Goal: Task Accomplishment & Management: Use online tool/utility

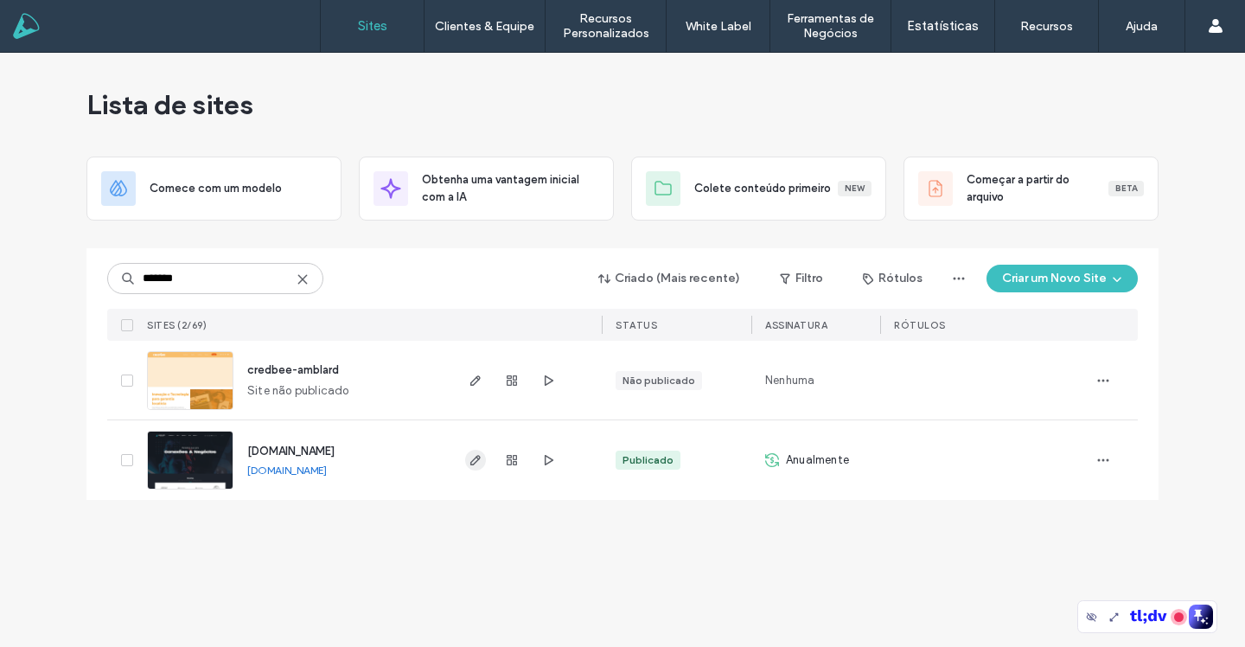
type input "*******"
click at [482, 462] on icon "button" at bounding box center [476, 460] width 14 height 14
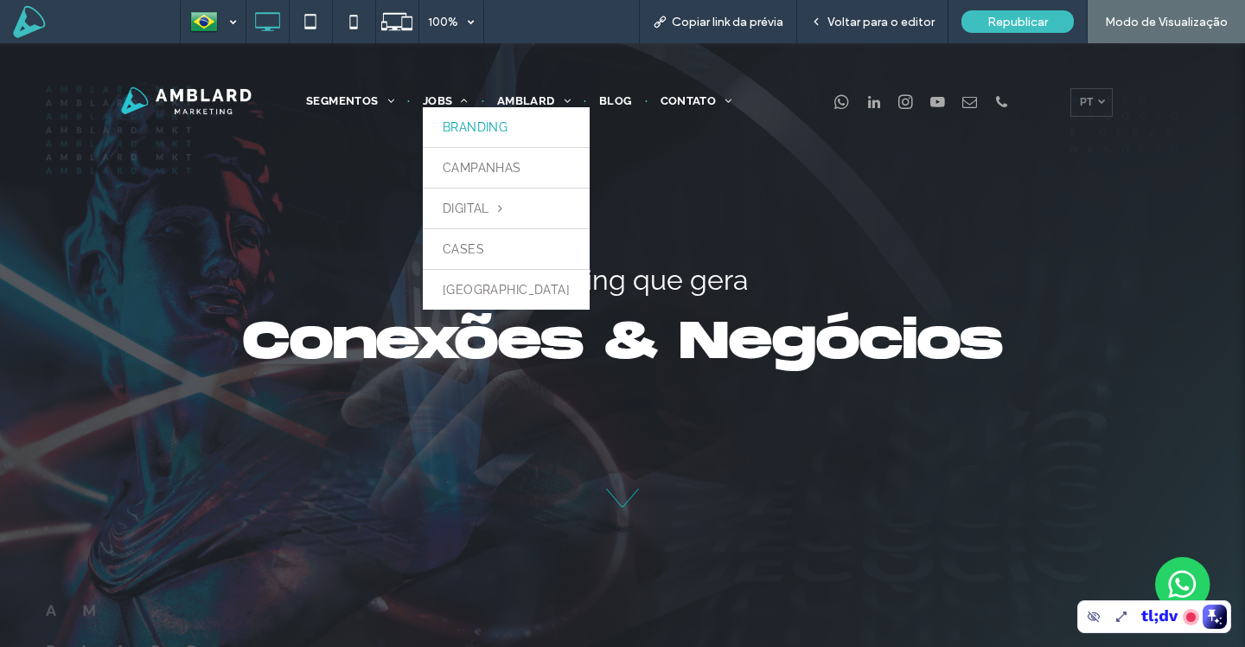
click at [466, 132] on span "BRANDING" at bounding box center [475, 127] width 65 height 14
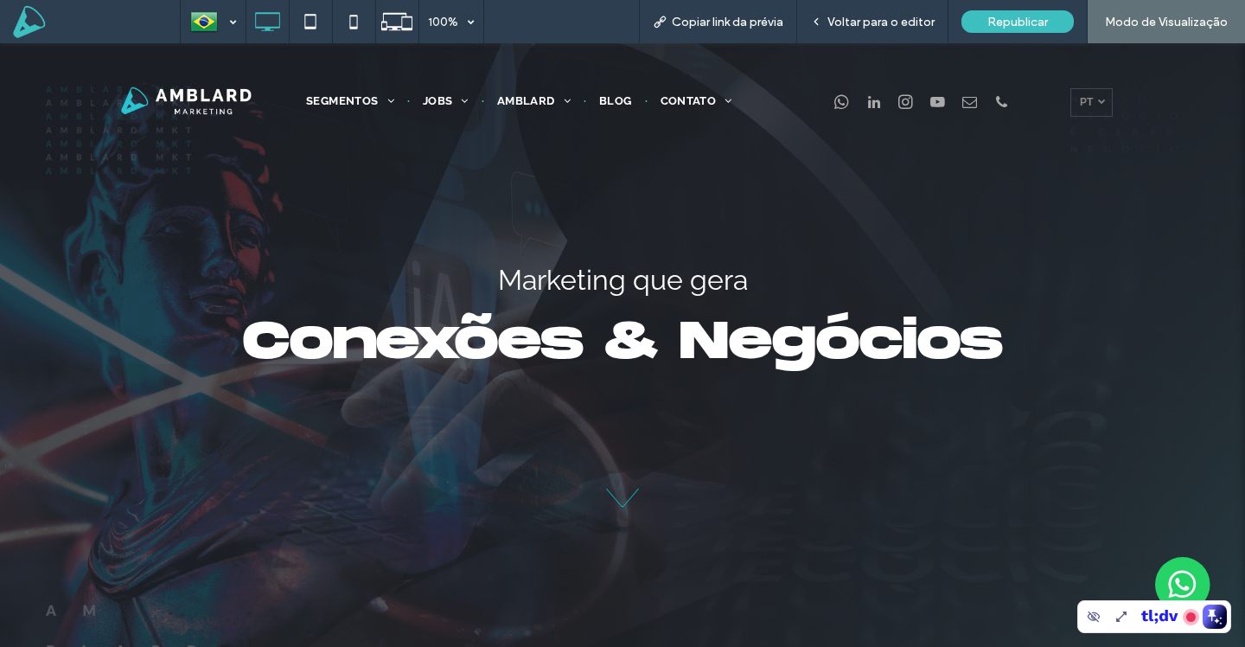
click at [886, 24] on div at bounding box center [622, 323] width 1245 height 647
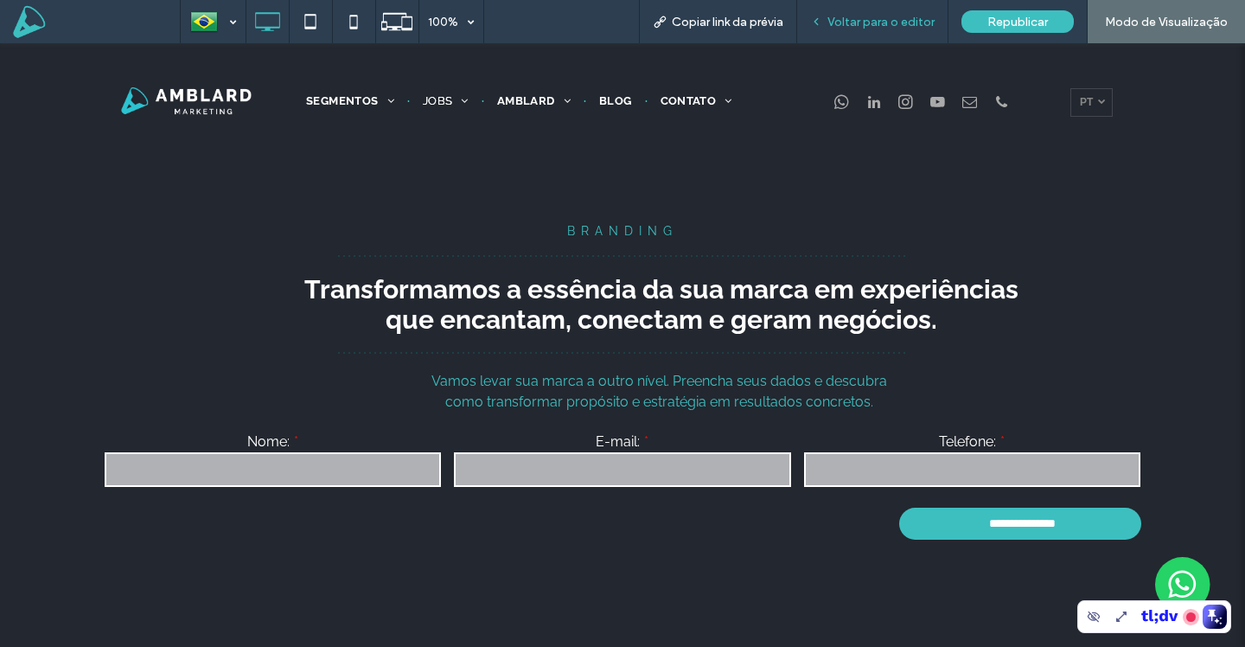
click at [865, 29] on div "Voltar para o editor" at bounding box center [872, 21] width 151 height 43
click at [873, 22] on span "Voltar para o editor" at bounding box center [880, 22] width 107 height 15
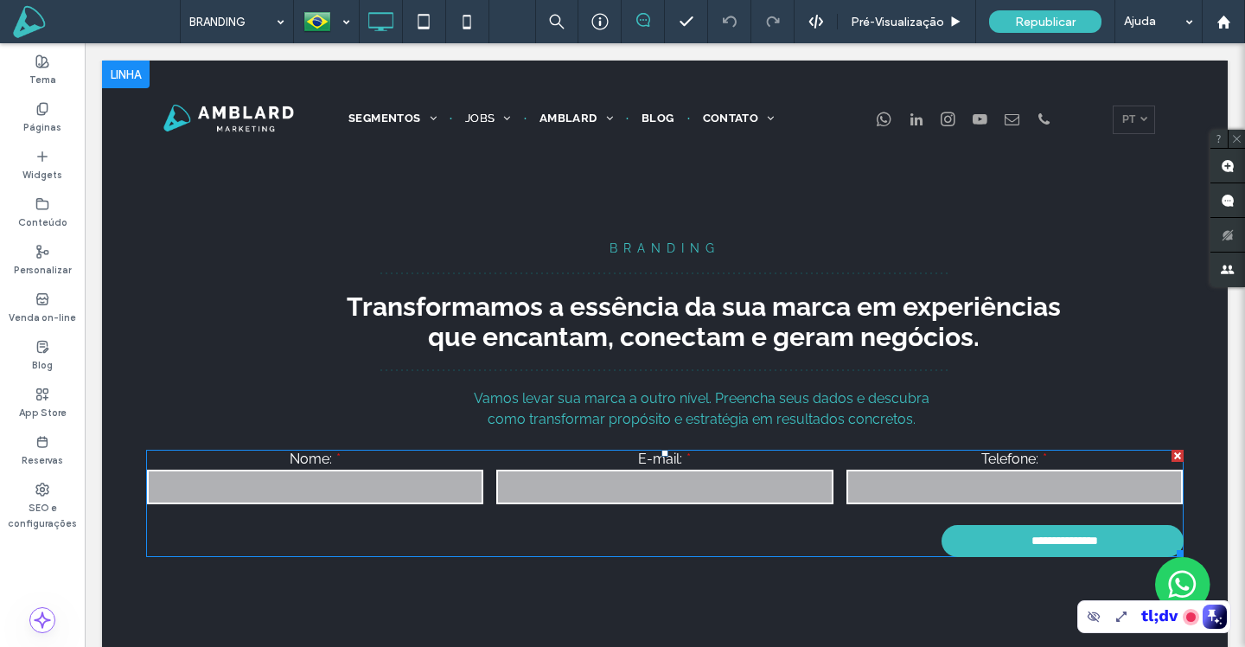
click at [676, 468] on div "E-mail:" at bounding box center [664, 478] width 349 height 69
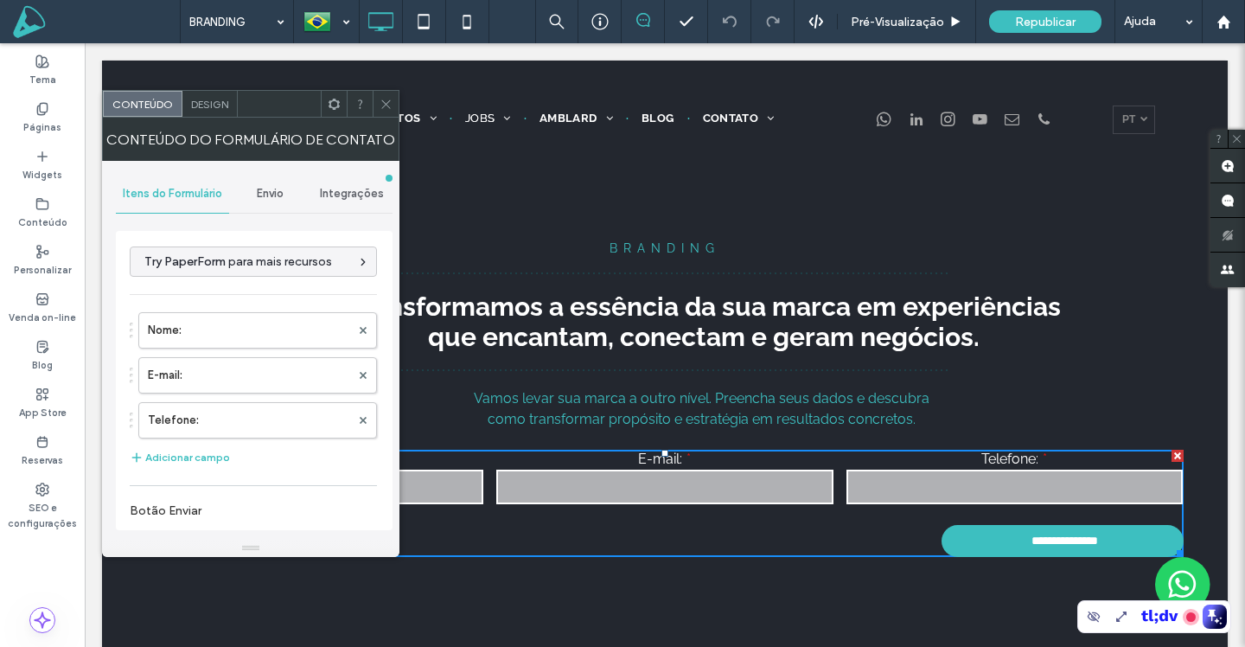
click at [276, 198] on span "Envio" at bounding box center [270, 194] width 27 height 14
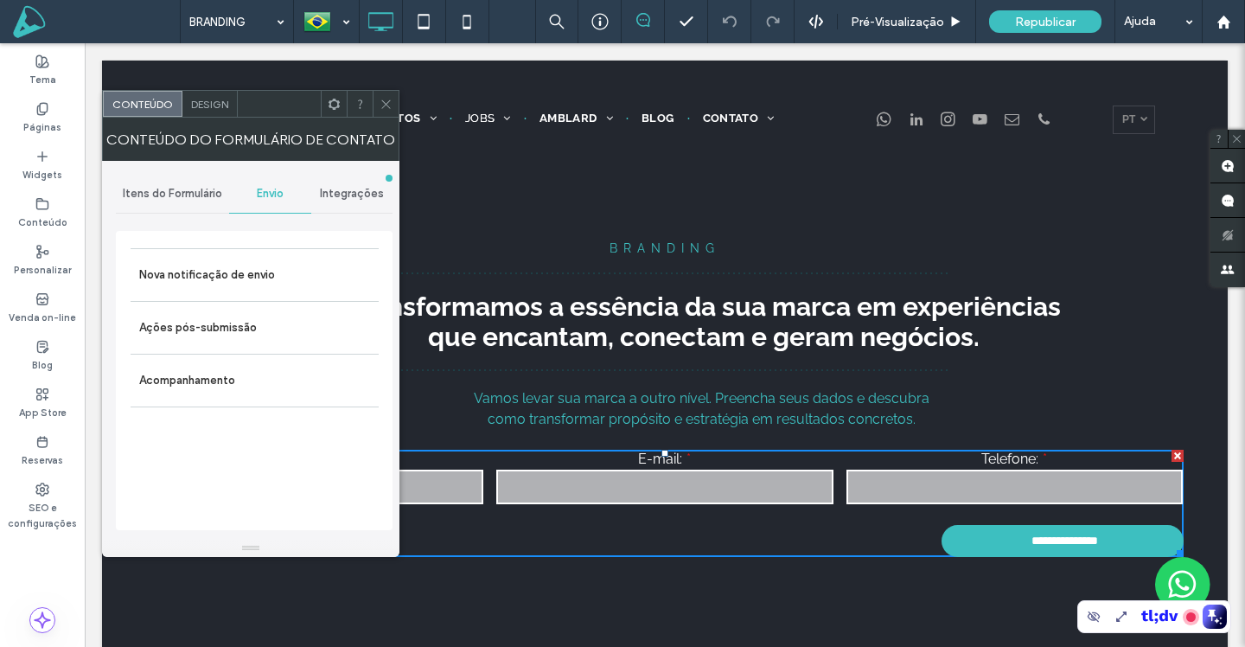
click at [356, 191] on span "Integrações" at bounding box center [352, 194] width 64 height 14
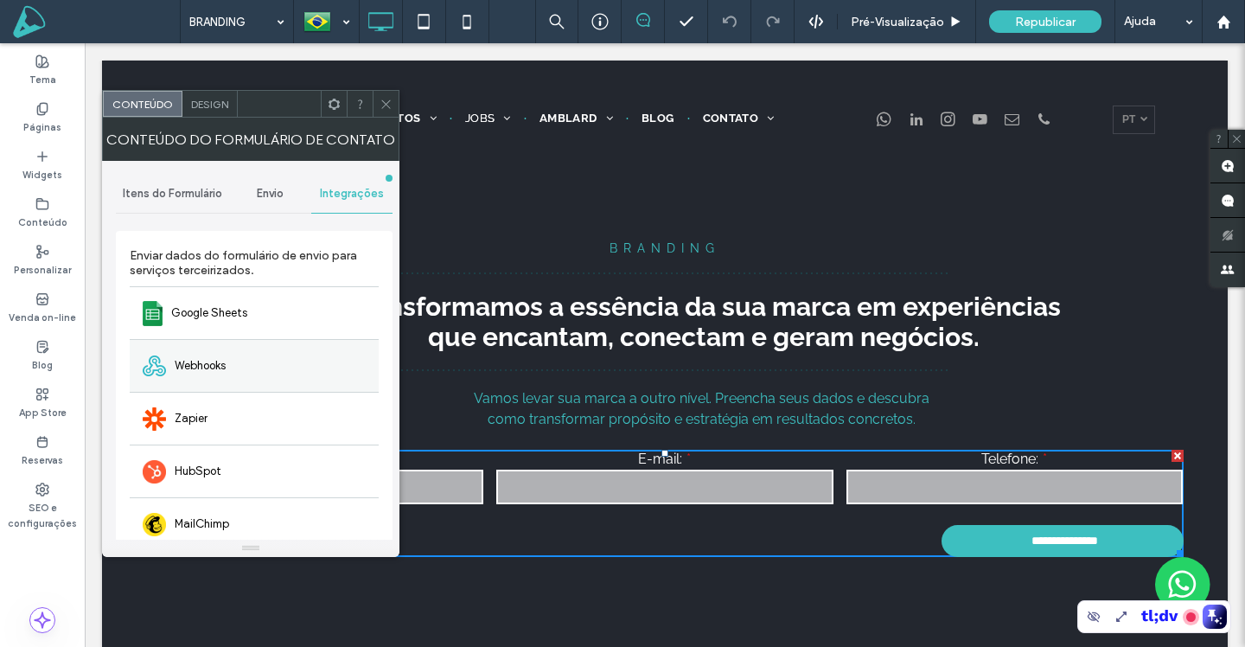
click at [221, 364] on span "Webhooks" at bounding box center [200, 365] width 51 height 17
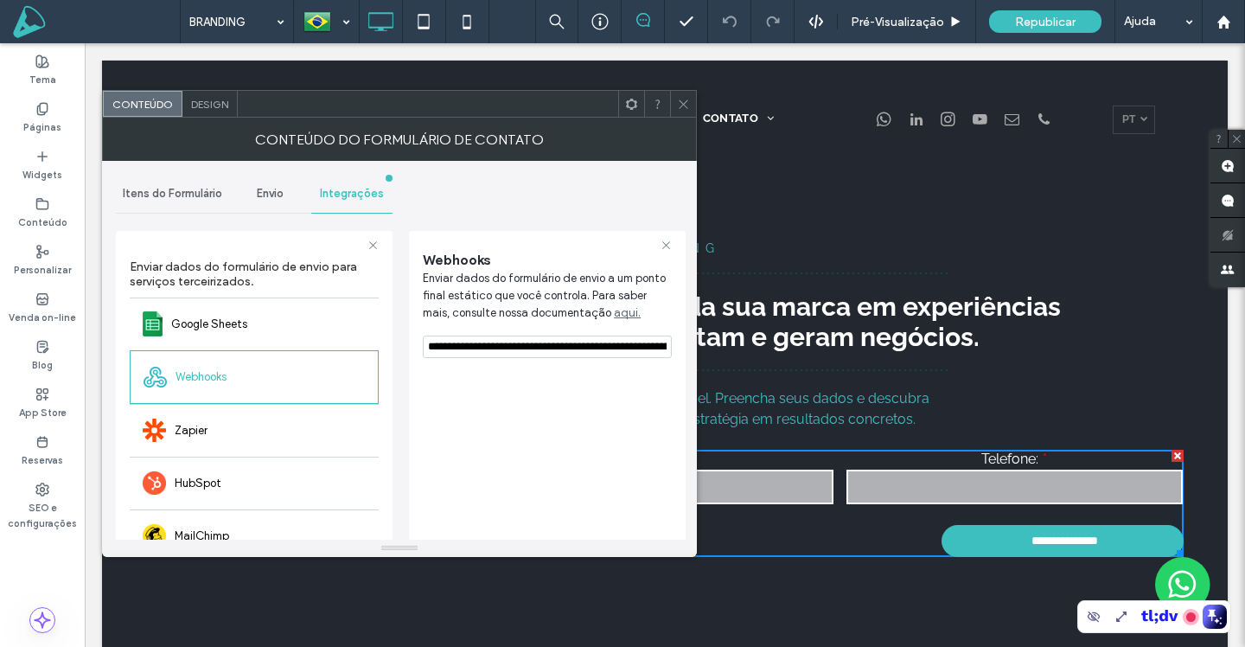
click at [557, 348] on input "**********" at bounding box center [547, 346] width 249 height 22
drag, startPoint x: 527, startPoint y: 401, endPoint x: 526, endPoint y: 373, distance: 27.7
click at [527, 401] on div "Webhooks Enviar dados do formulário de envio a um ponto final estático que você…" at bounding box center [547, 457] width 249 height 436
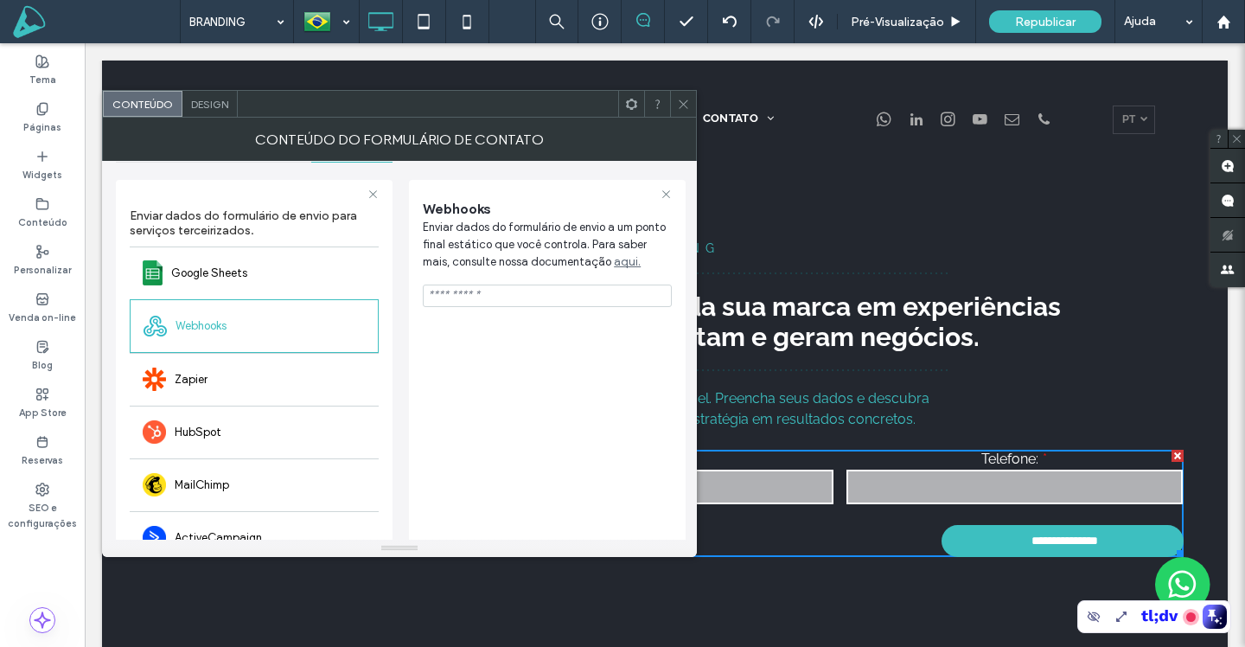
scroll to position [44, 0]
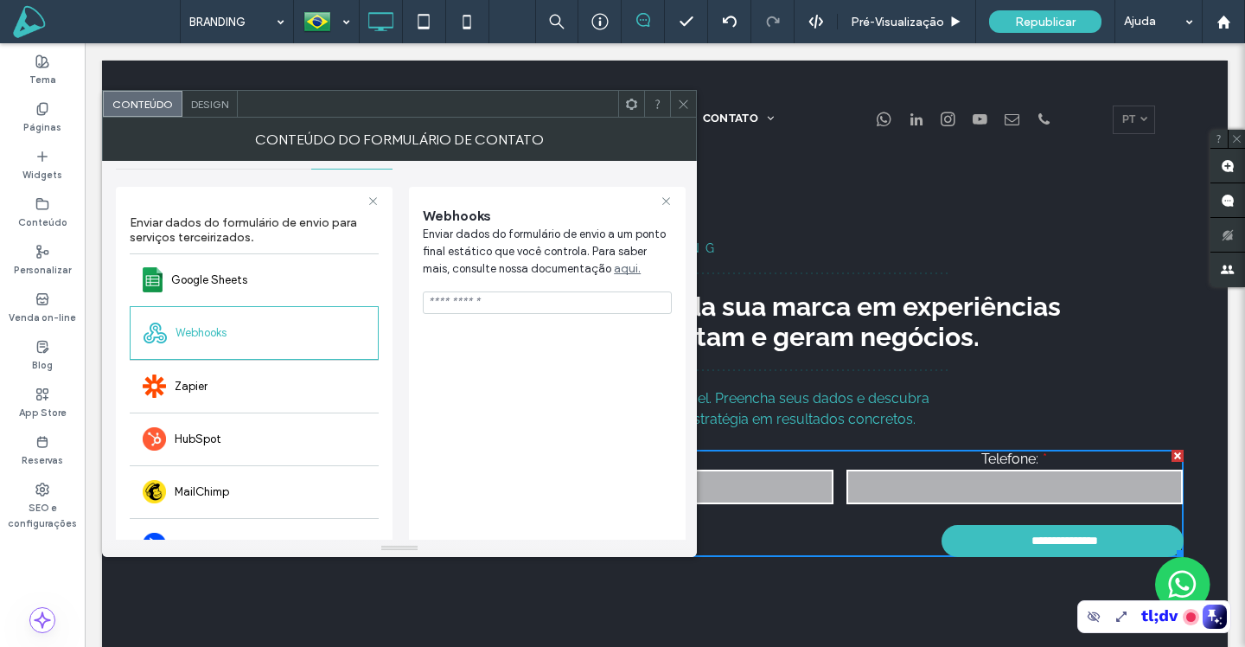
click at [501, 301] on input "url" at bounding box center [547, 302] width 249 height 22
drag, startPoint x: 552, startPoint y: 309, endPoint x: 417, endPoint y: 307, distance: 134.9
click at [418, 307] on div "Webhooks Enviar dados do formulário de envio a um ponto final estático que você…" at bounding box center [547, 413] width 277 height 453
click at [491, 301] on input "url" at bounding box center [547, 302] width 249 height 22
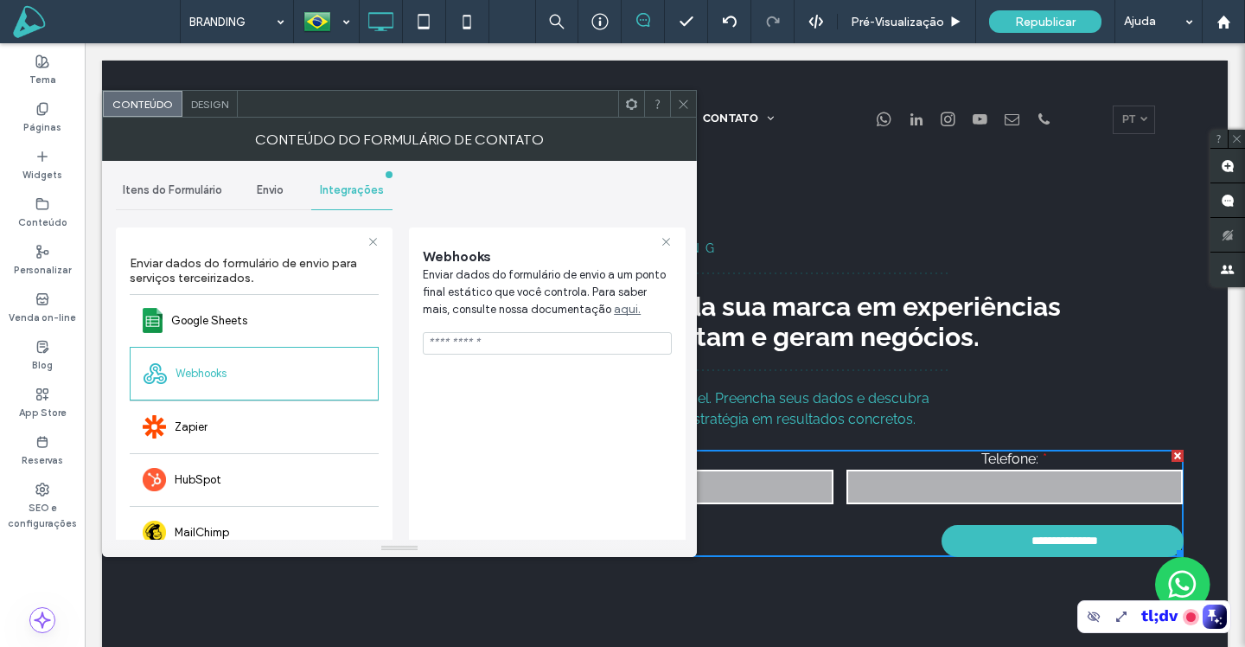
scroll to position [0, 0]
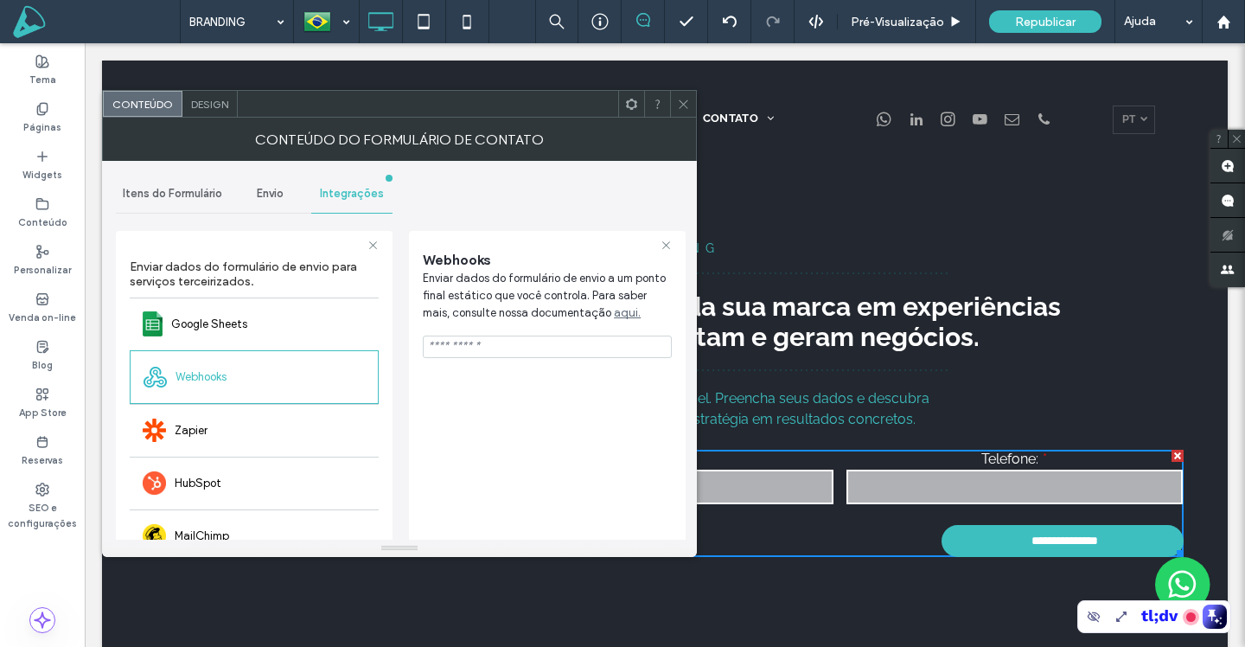
click at [683, 101] on icon at bounding box center [683, 104] width 13 height 13
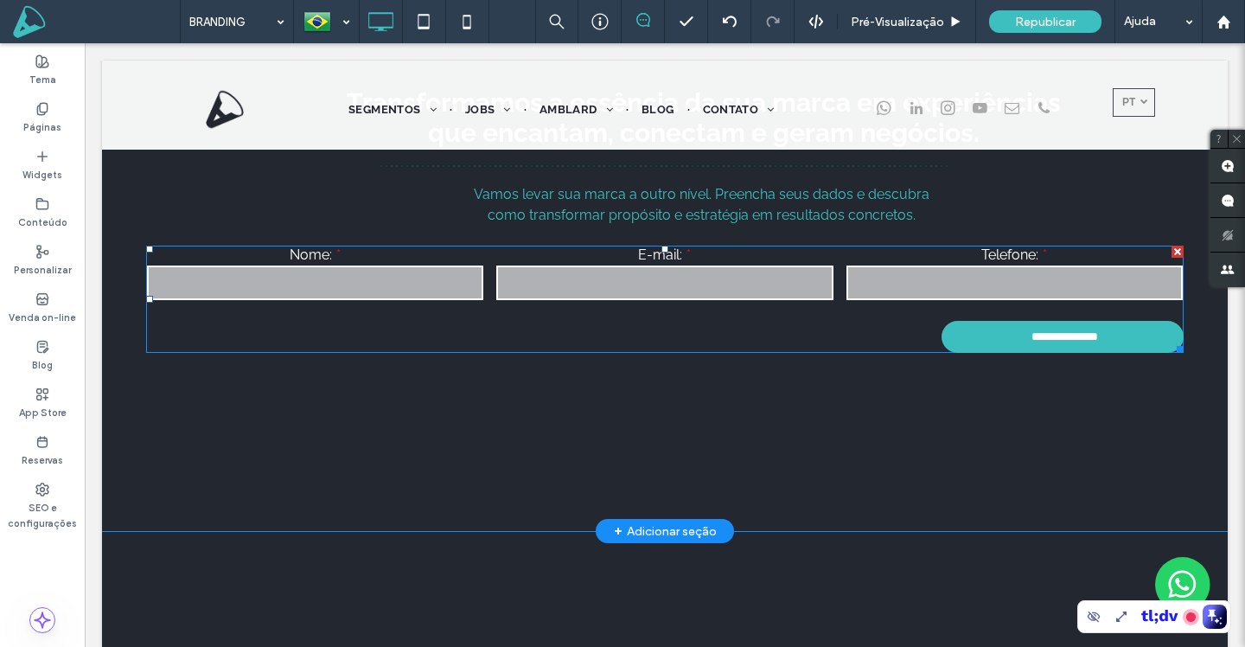
scroll to position [207, 0]
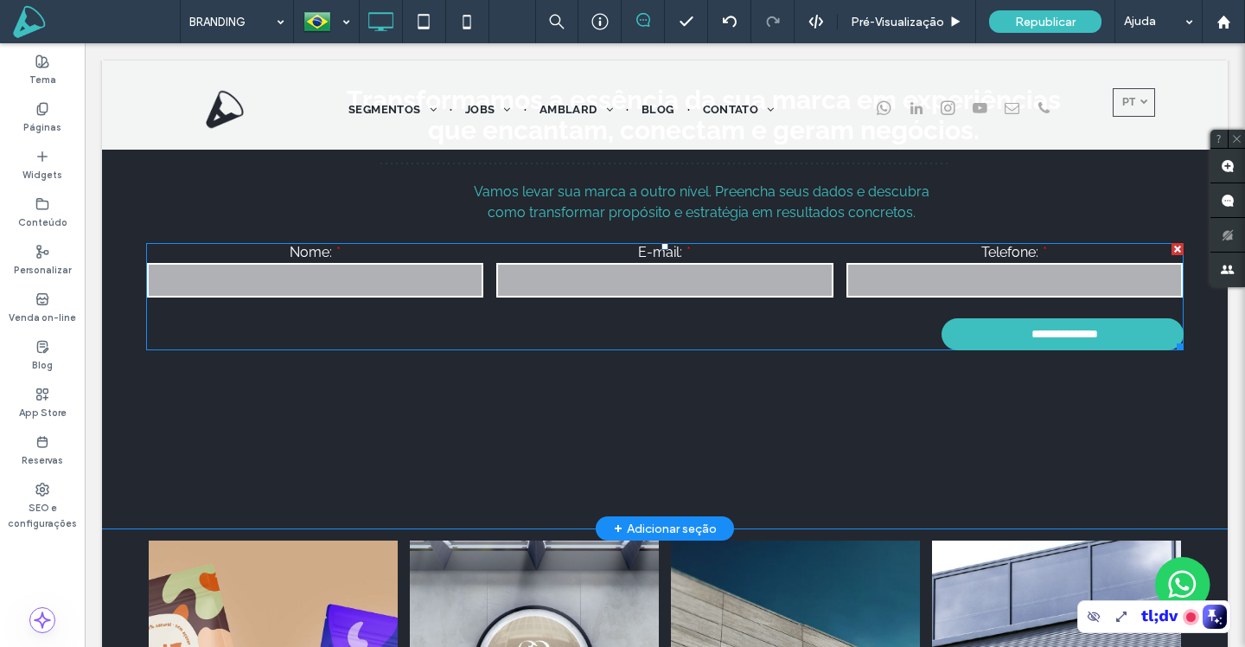
click at [724, 275] on input "email" at bounding box center [664, 280] width 336 height 35
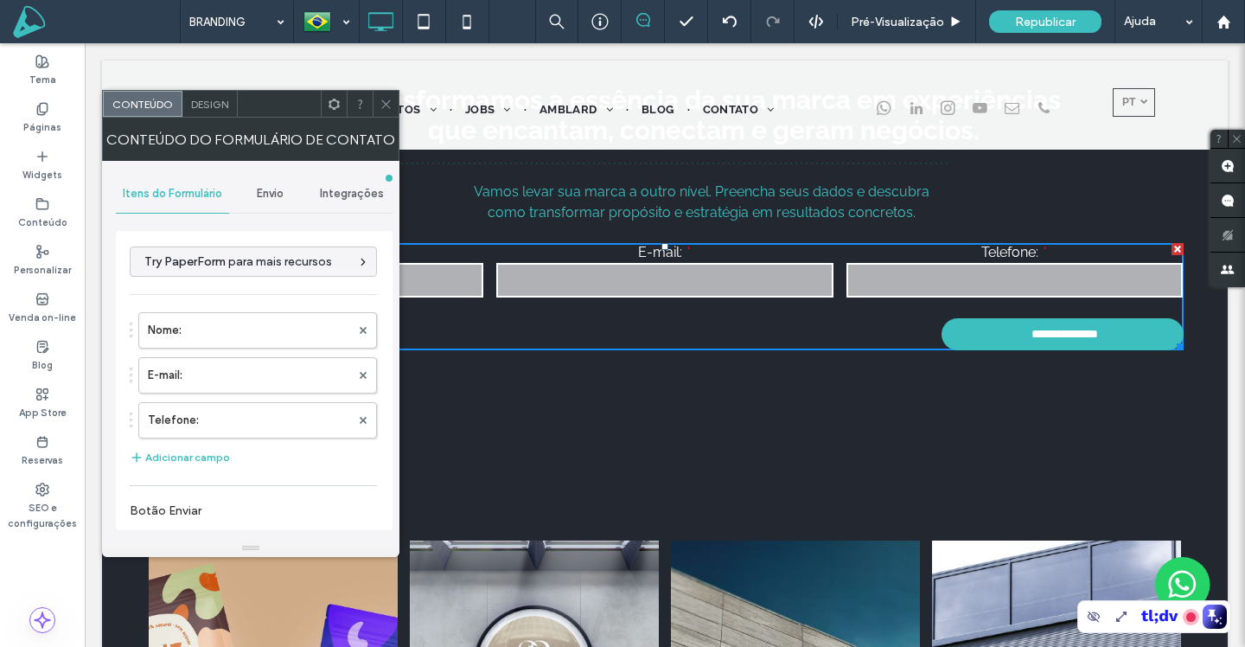
click at [357, 192] on span "Integrações" at bounding box center [352, 194] width 64 height 14
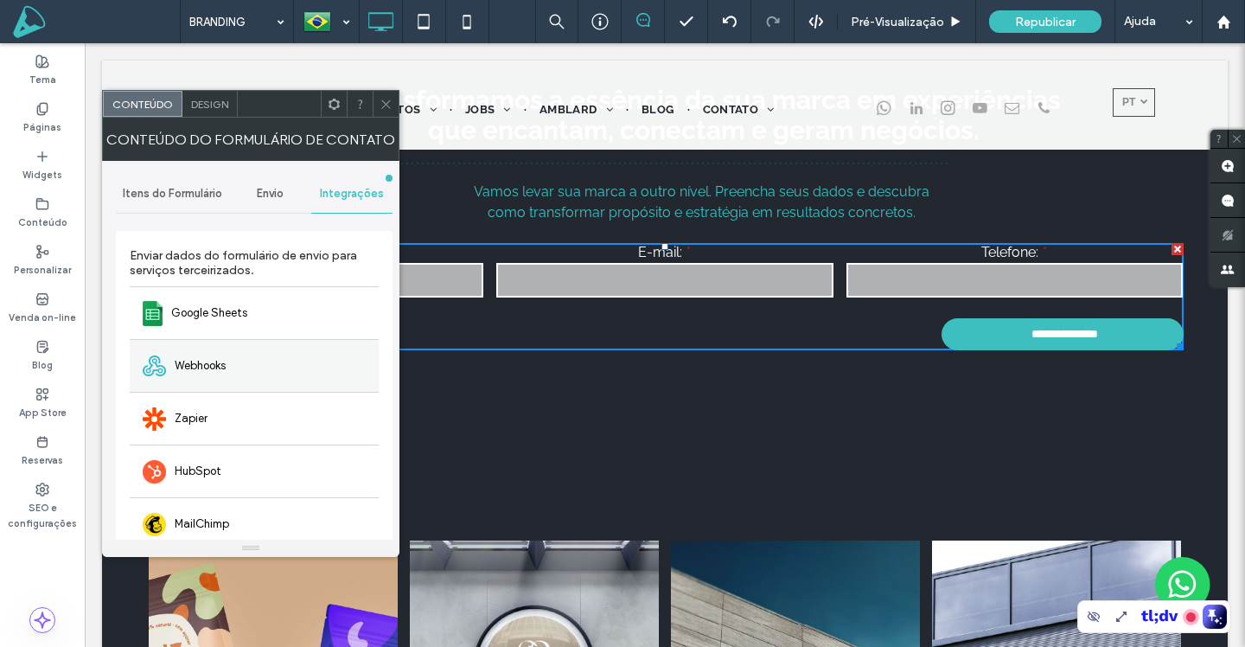
click at [170, 374] on div "Webhooks" at bounding box center [254, 365] width 249 height 53
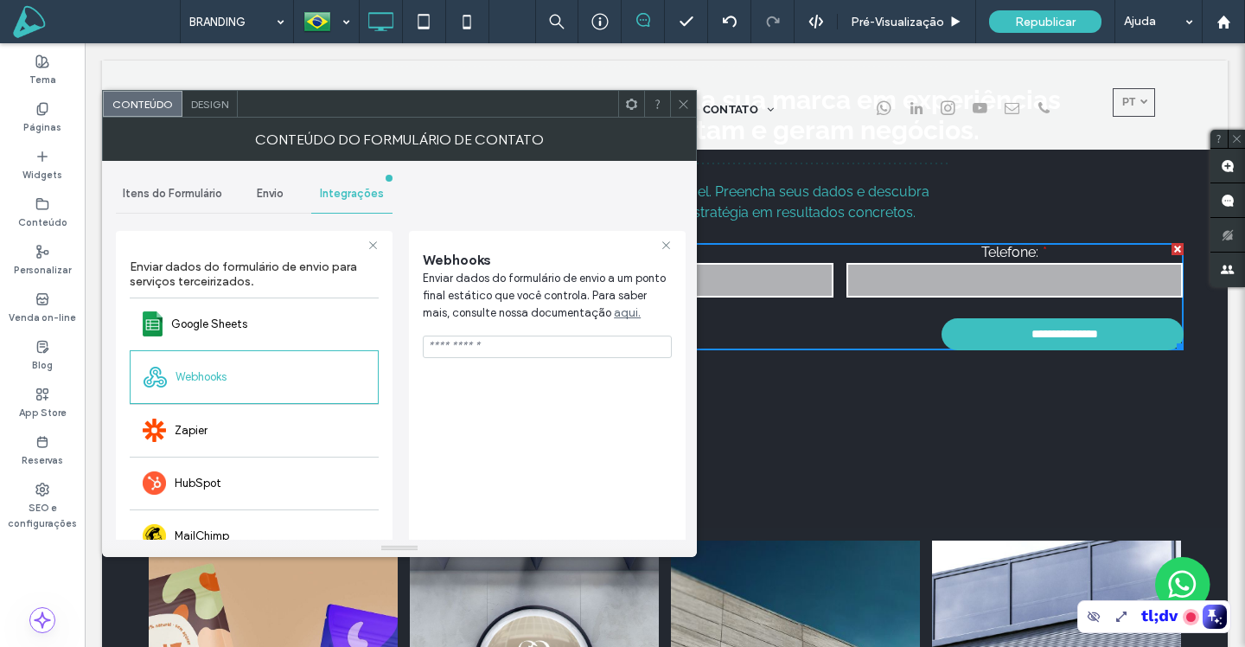
click at [165, 198] on span "Itens do Formulário" at bounding box center [172, 194] width 99 height 14
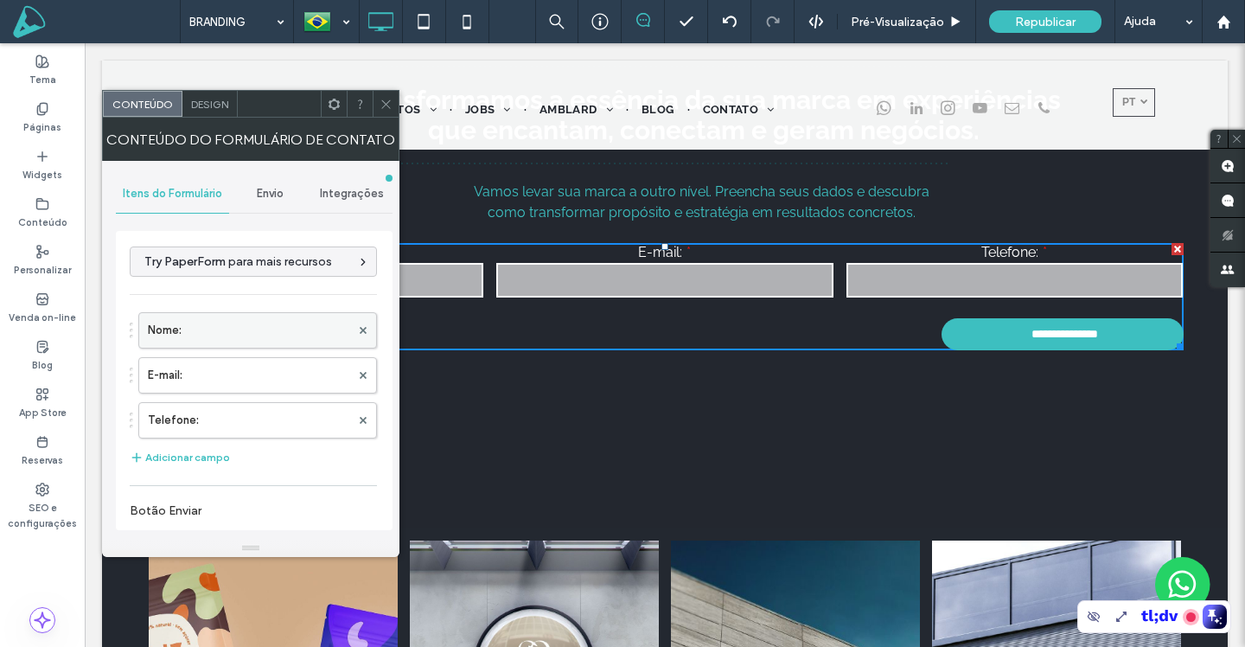
click at [208, 336] on label "Nome:" at bounding box center [249, 330] width 202 height 35
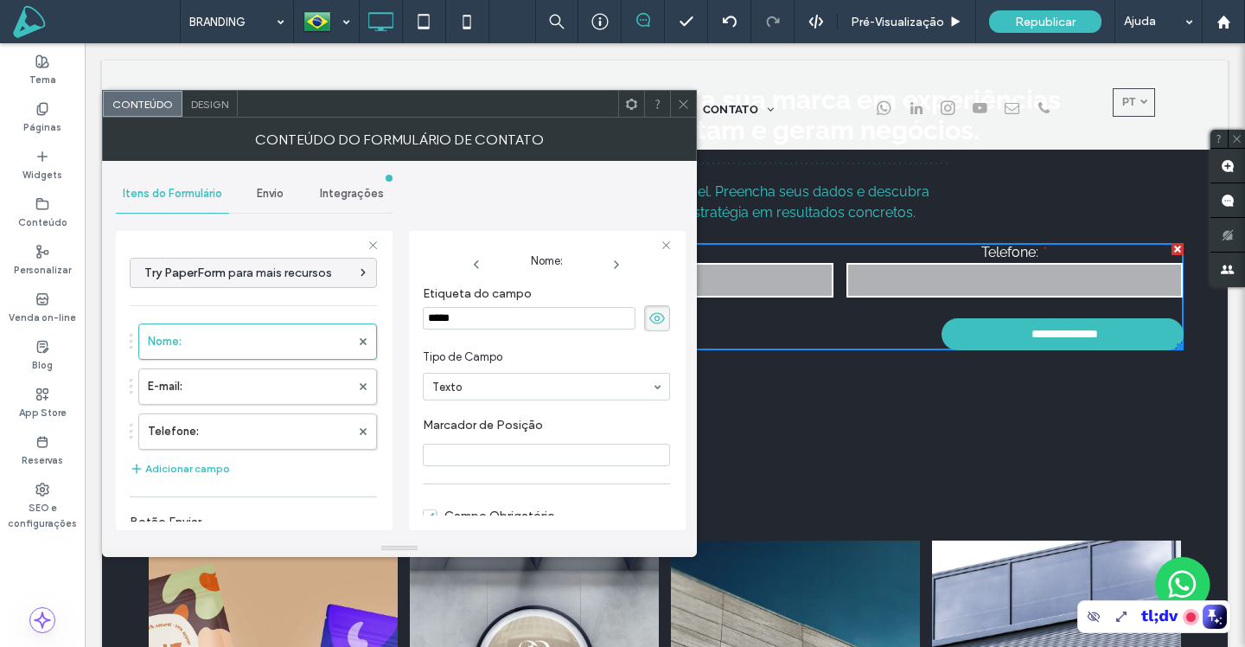
scroll to position [0, 0]
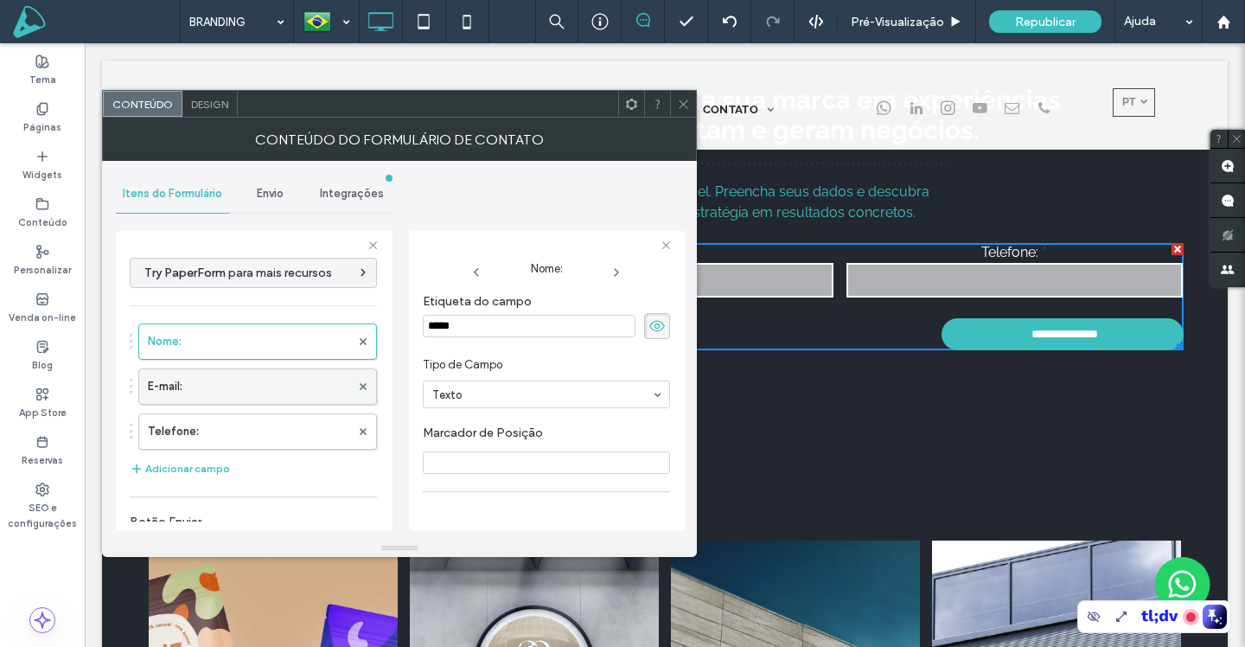
click at [269, 386] on label "E-mail:" at bounding box center [249, 386] width 202 height 35
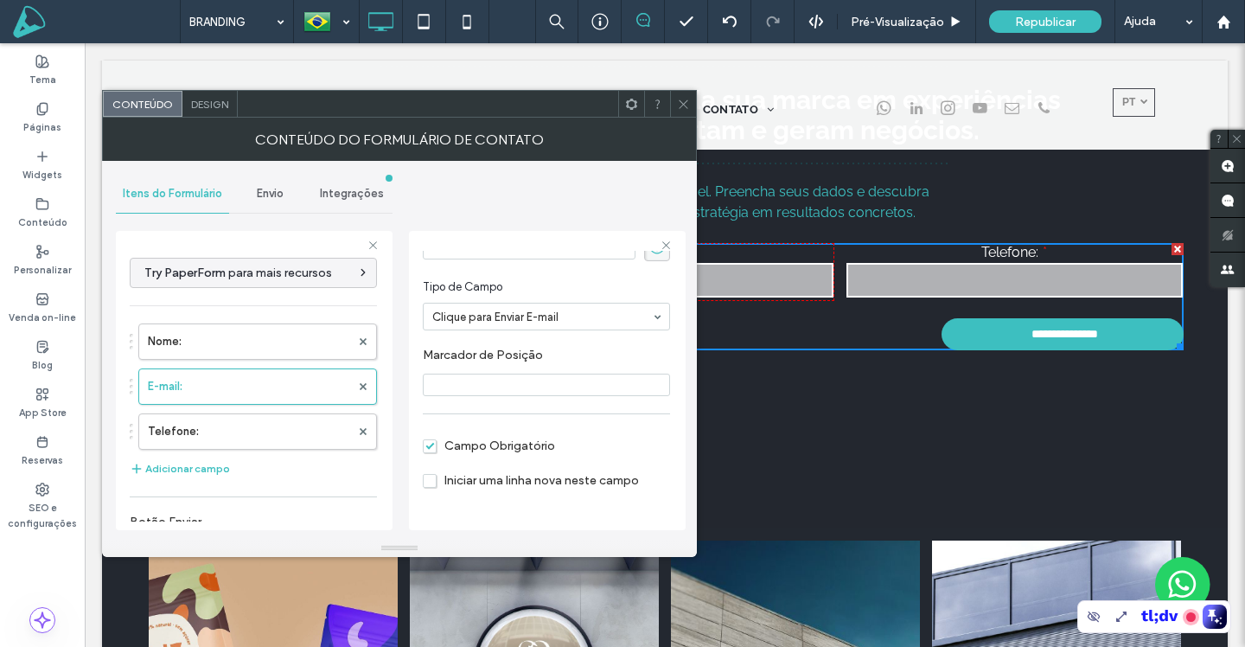
scroll to position [122, 0]
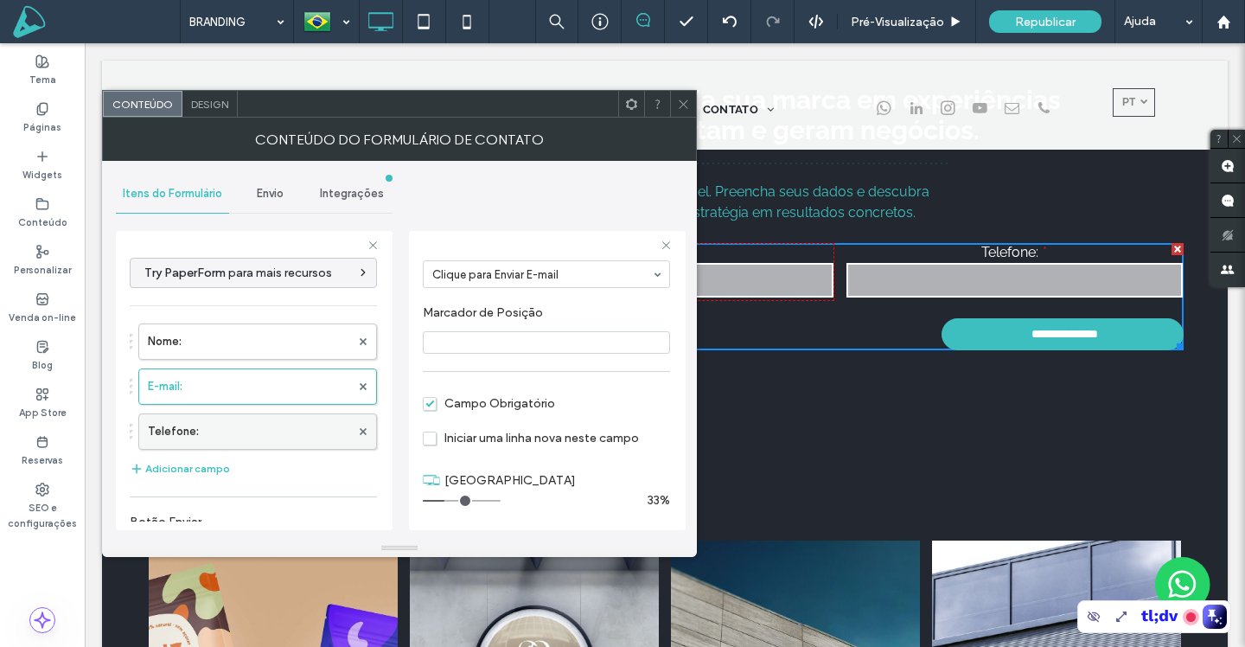
click at [232, 431] on label "Telefone:" at bounding box center [249, 431] width 202 height 35
click at [347, 204] on div "Integrações" at bounding box center [352, 194] width 82 height 38
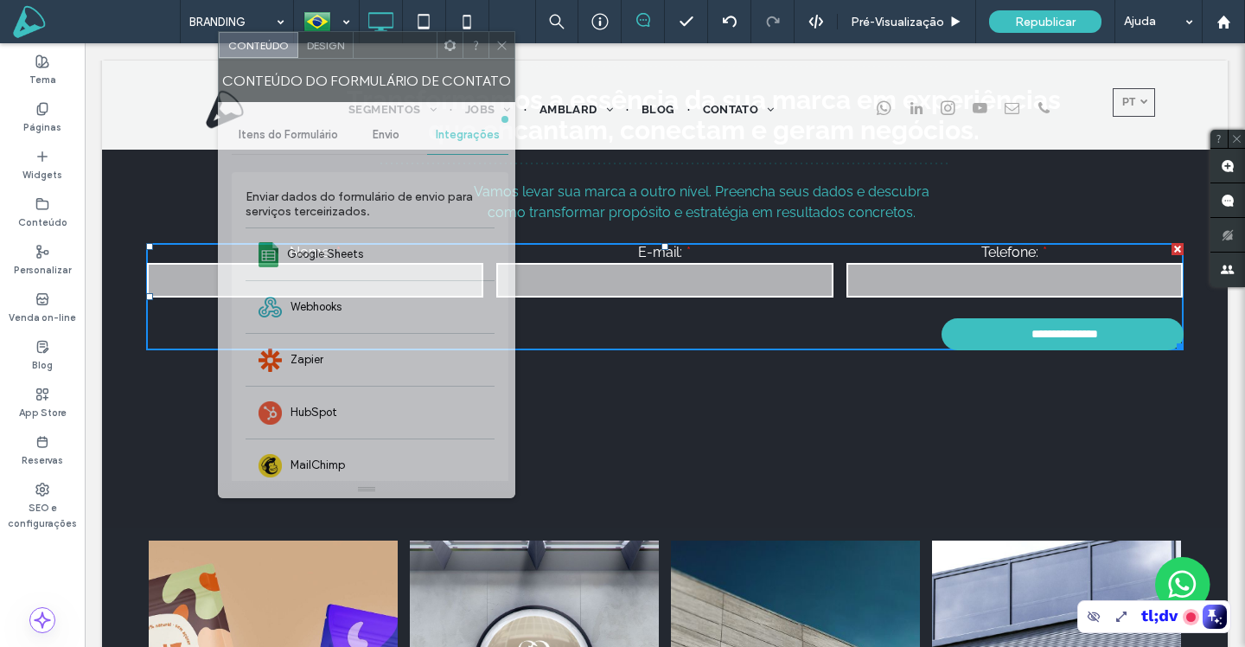
drag, startPoint x: 310, startPoint y: 93, endPoint x: 401, endPoint y: 54, distance: 99.1
click at [401, 54] on div at bounding box center [395, 45] width 83 height 26
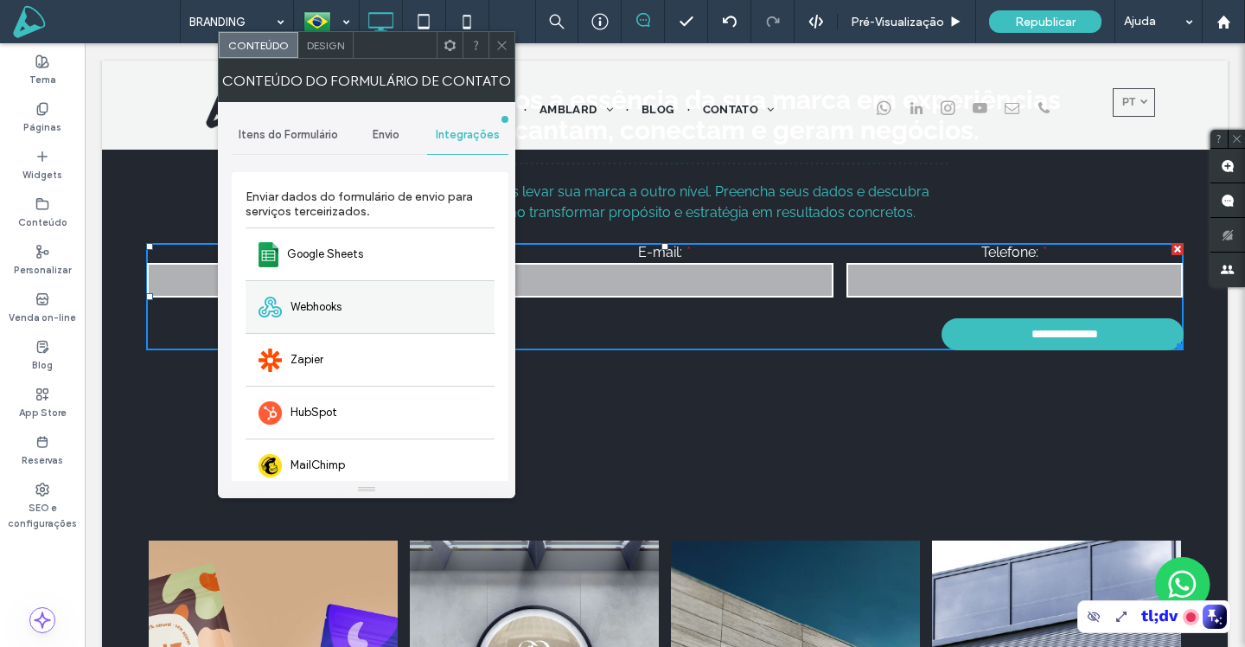
click at [418, 295] on div "Webhooks" at bounding box center [370, 306] width 249 height 53
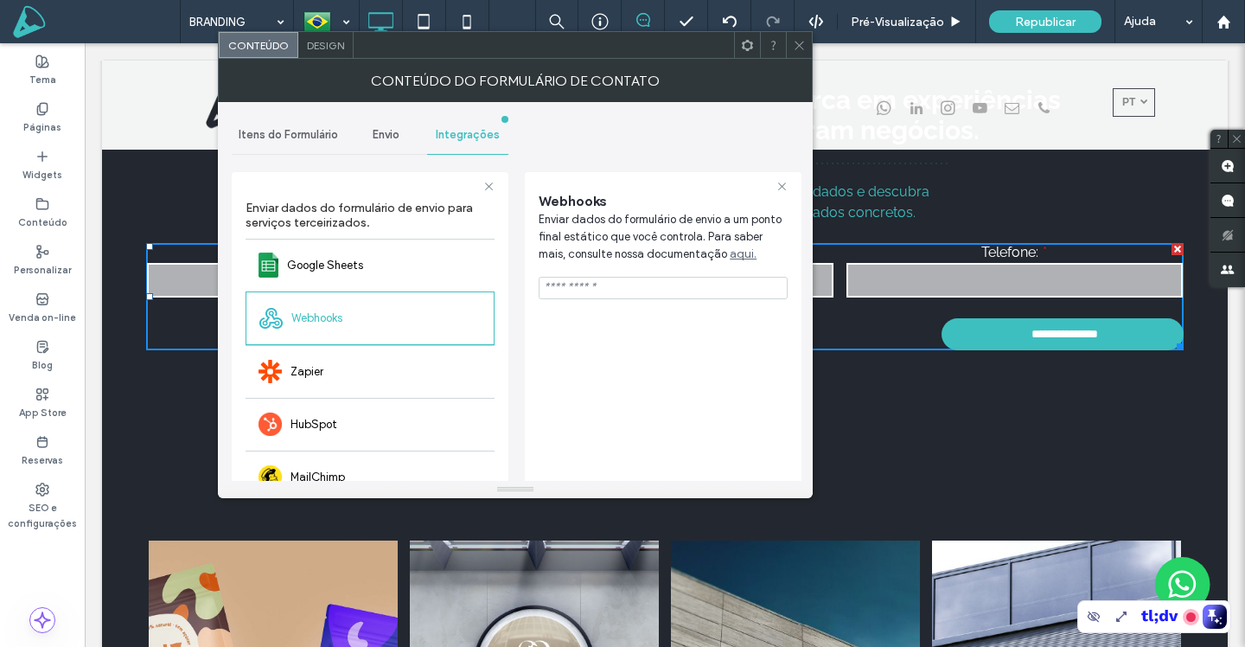
click at [714, 289] on input "url" at bounding box center [663, 288] width 249 height 22
paste input "**********"
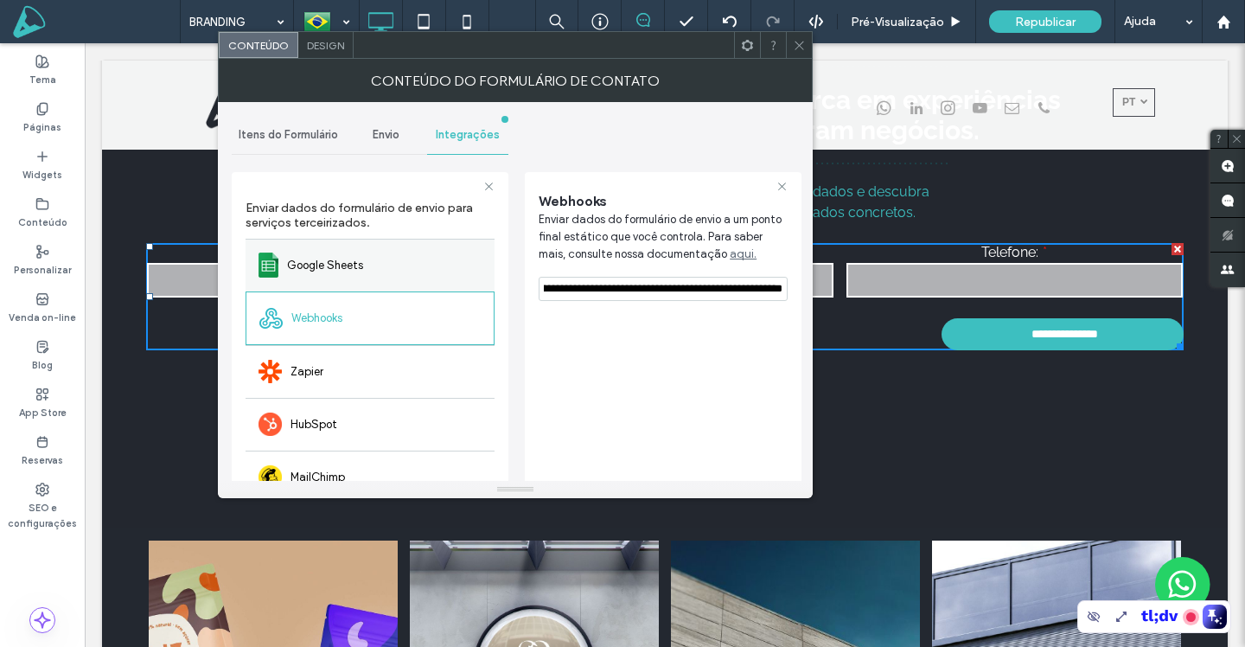
scroll to position [0, 0]
drag, startPoint x: 714, startPoint y: 289, endPoint x: 371, endPoint y: 288, distance: 343.2
click at [371, 288] on div "**********" at bounding box center [370, 396] width 277 height 476
click at [594, 290] on input "**********" at bounding box center [663, 289] width 249 height 24
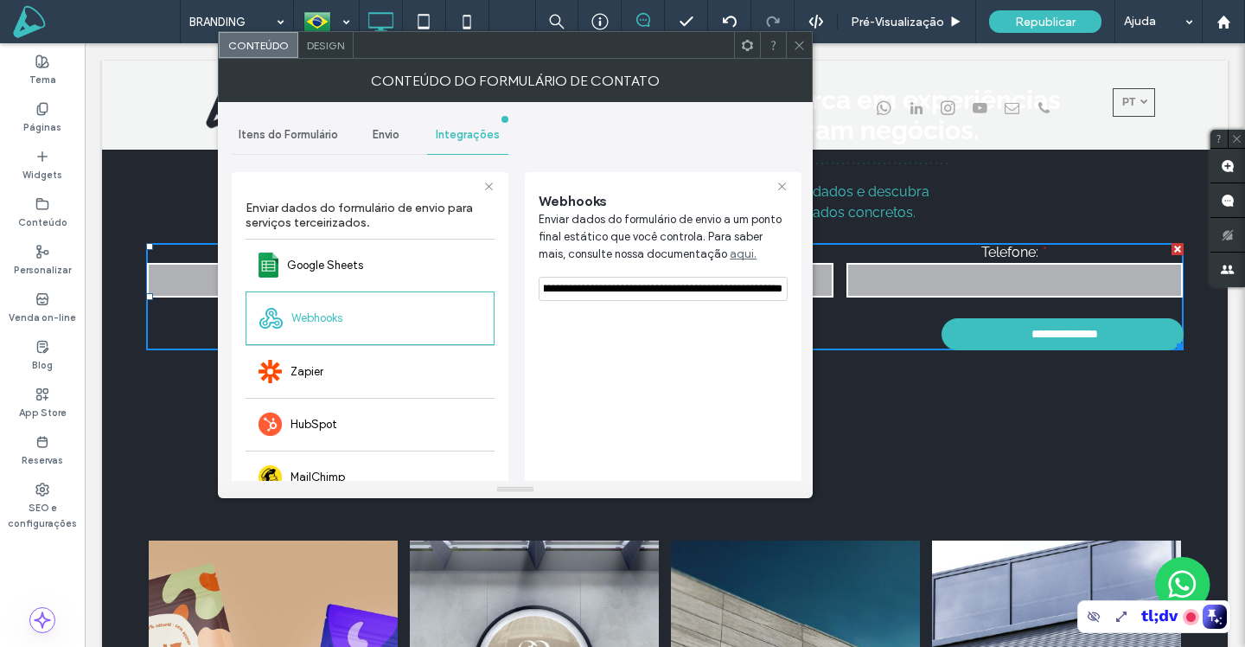
drag, startPoint x: 707, startPoint y: 289, endPoint x: 788, endPoint y: 291, distance: 80.4
click at [788, 291] on div "**********" at bounding box center [663, 398] width 277 height 453
type input "**********"
click at [746, 353] on div "**********" at bounding box center [663, 399] width 249 height 436
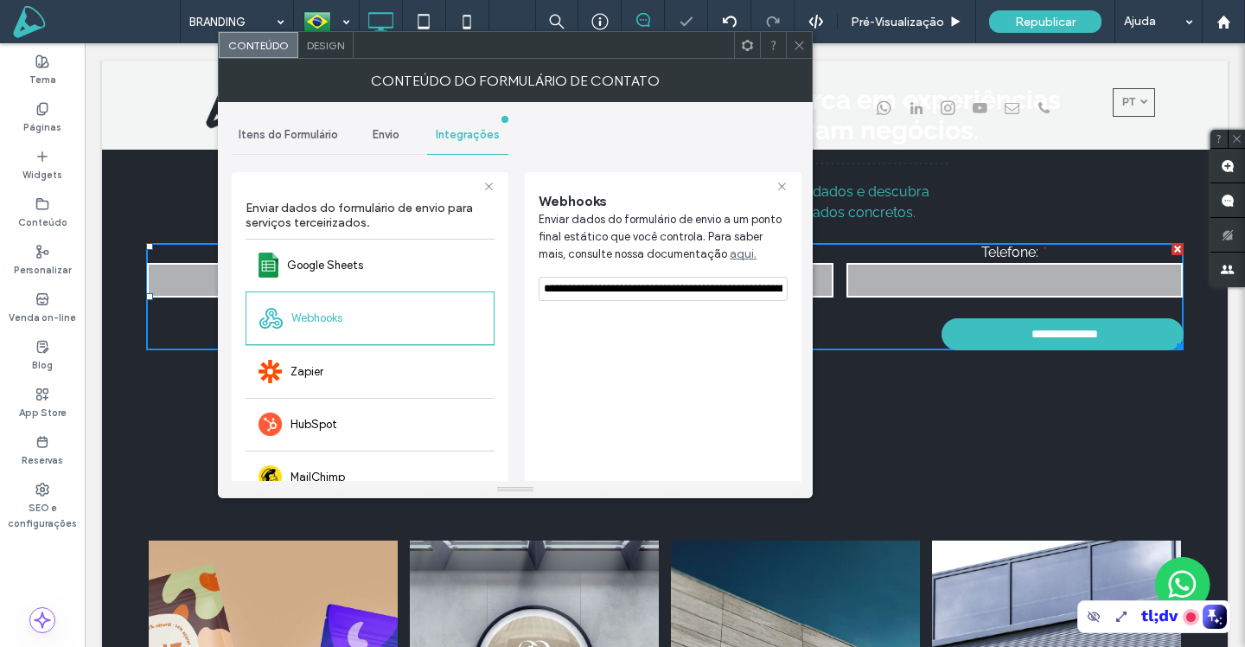
click at [773, 252] on span "Enviar dados do formulário de envio a um ponto final estático que você controla…" at bounding box center [663, 237] width 249 height 52
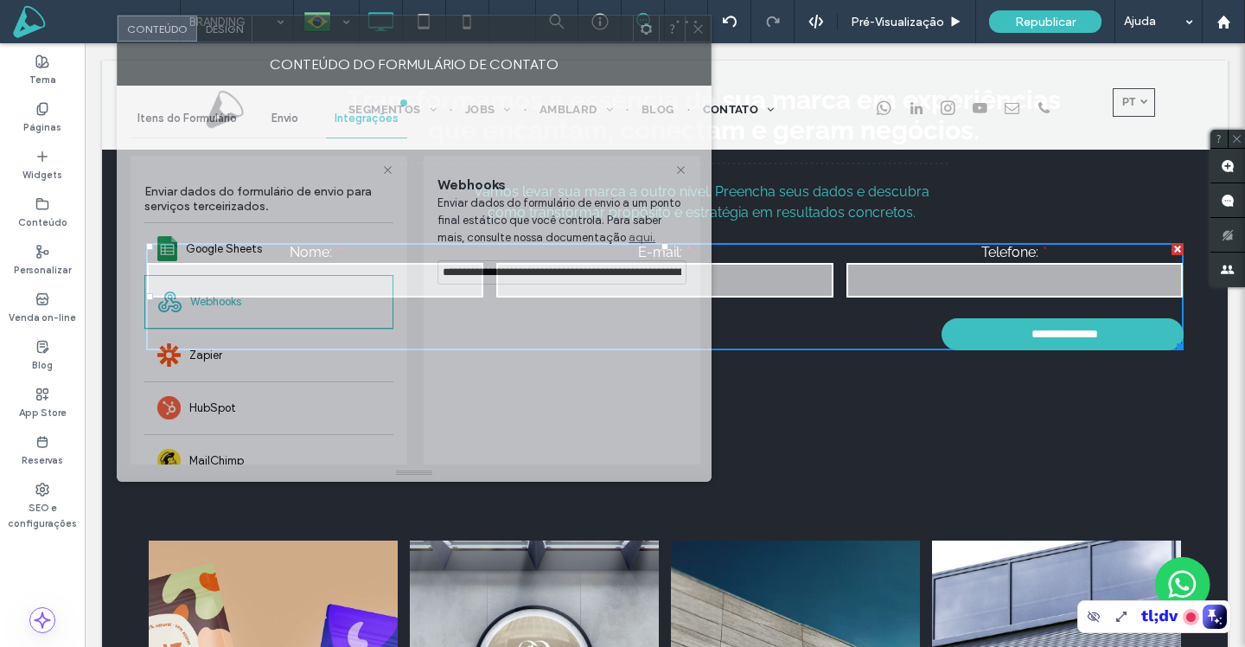
drag, startPoint x: 536, startPoint y: 30, endPoint x: 629, endPoint y: 34, distance: 93.4
click at [629, 34] on div at bounding box center [442, 29] width 380 height 26
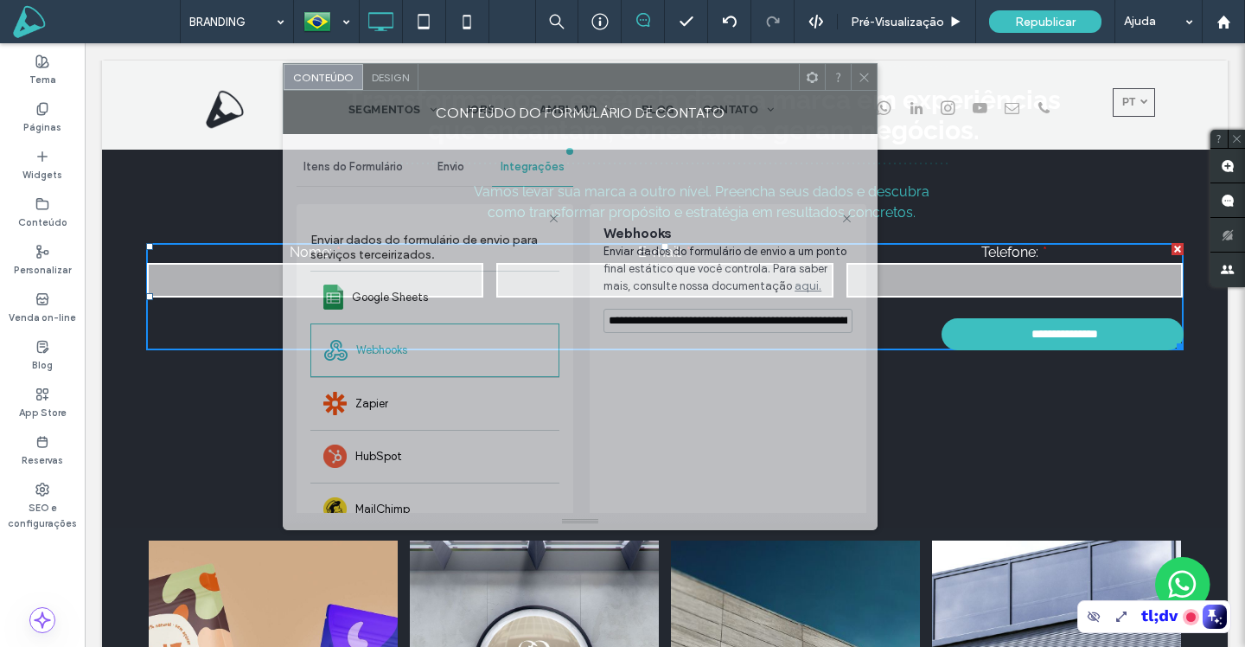
drag, startPoint x: 730, startPoint y: 186, endPoint x: 722, endPoint y: 76, distance: 110.1
click at [722, 76] on div at bounding box center [608, 77] width 380 height 26
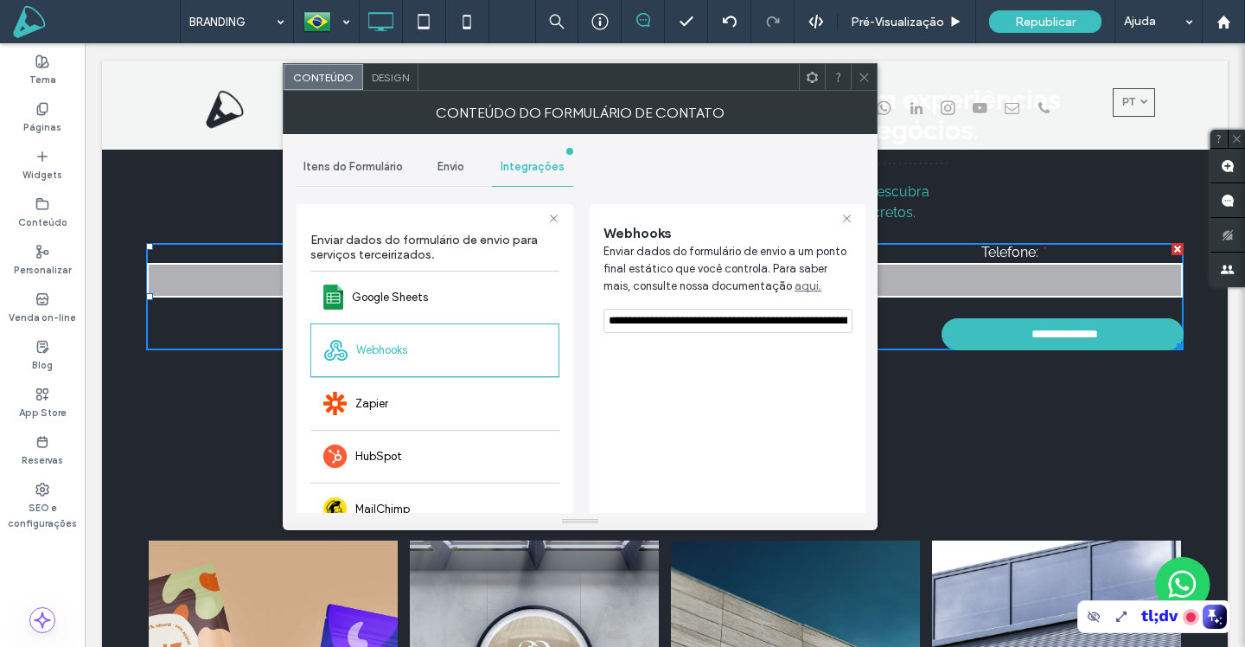
click at [673, 318] on input "**********" at bounding box center [727, 321] width 249 height 24
click at [863, 76] on icon at bounding box center [864, 77] width 13 height 13
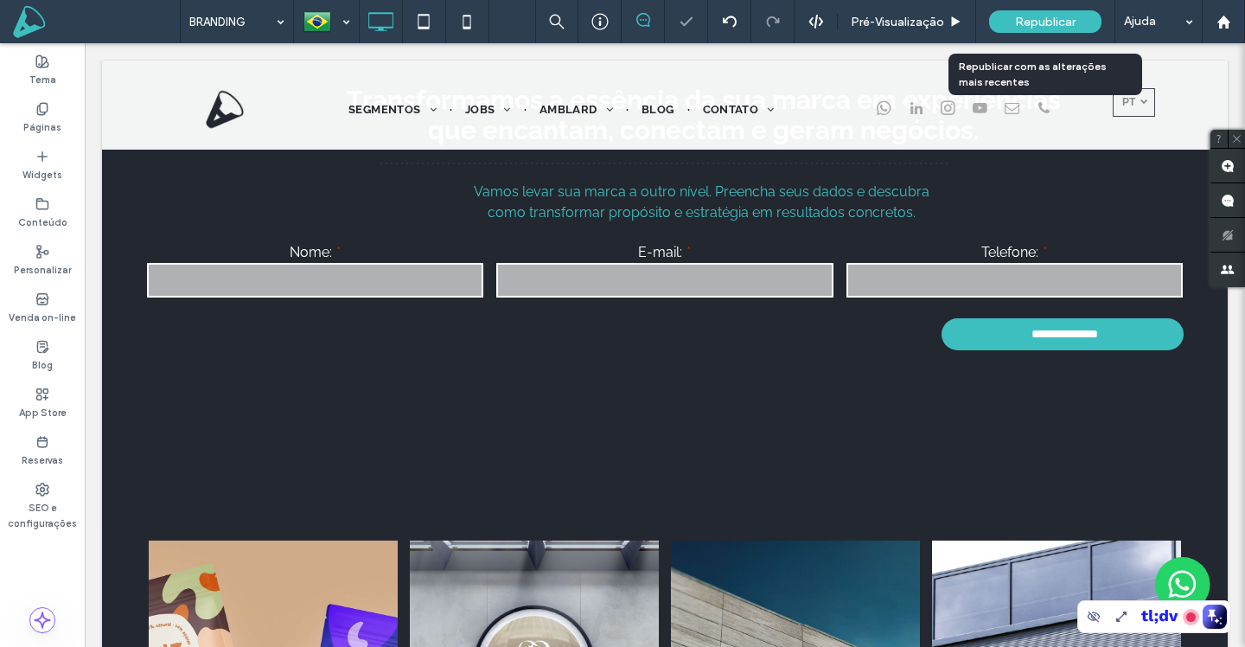
click at [1061, 15] on span "Republicar" at bounding box center [1045, 22] width 61 height 15
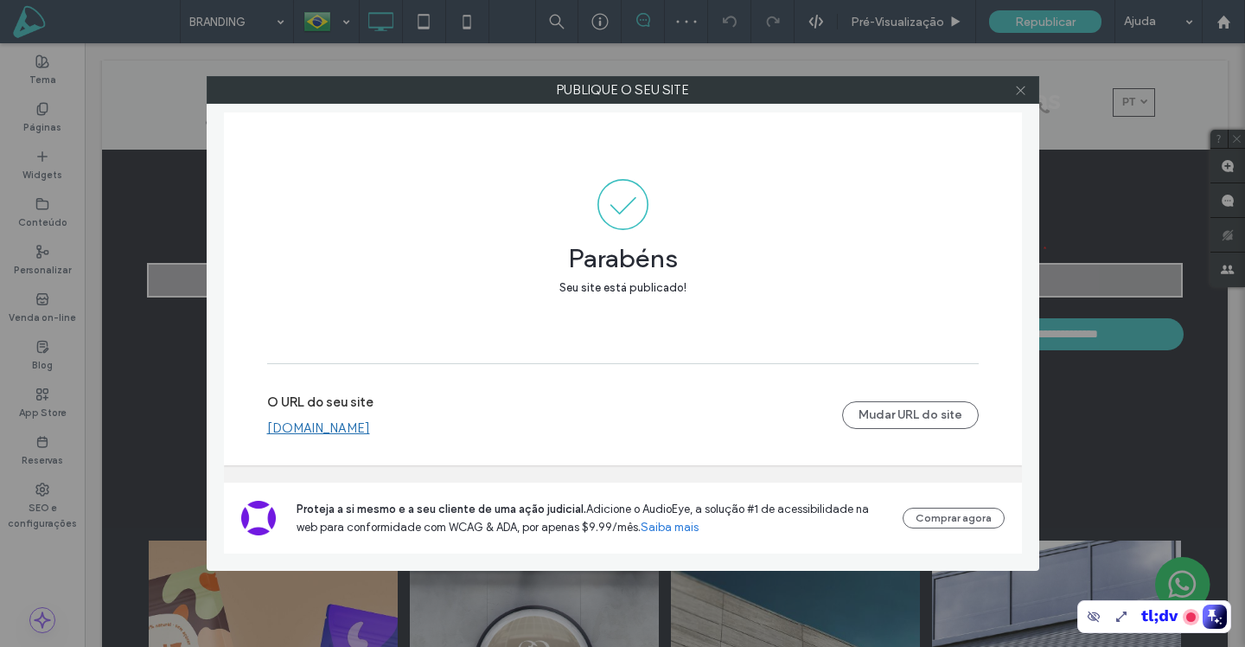
click at [1015, 93] on icon at bounding box center [1020, 90] width 13 height 13
